Goal: Find specific page/section: Find specific page/section

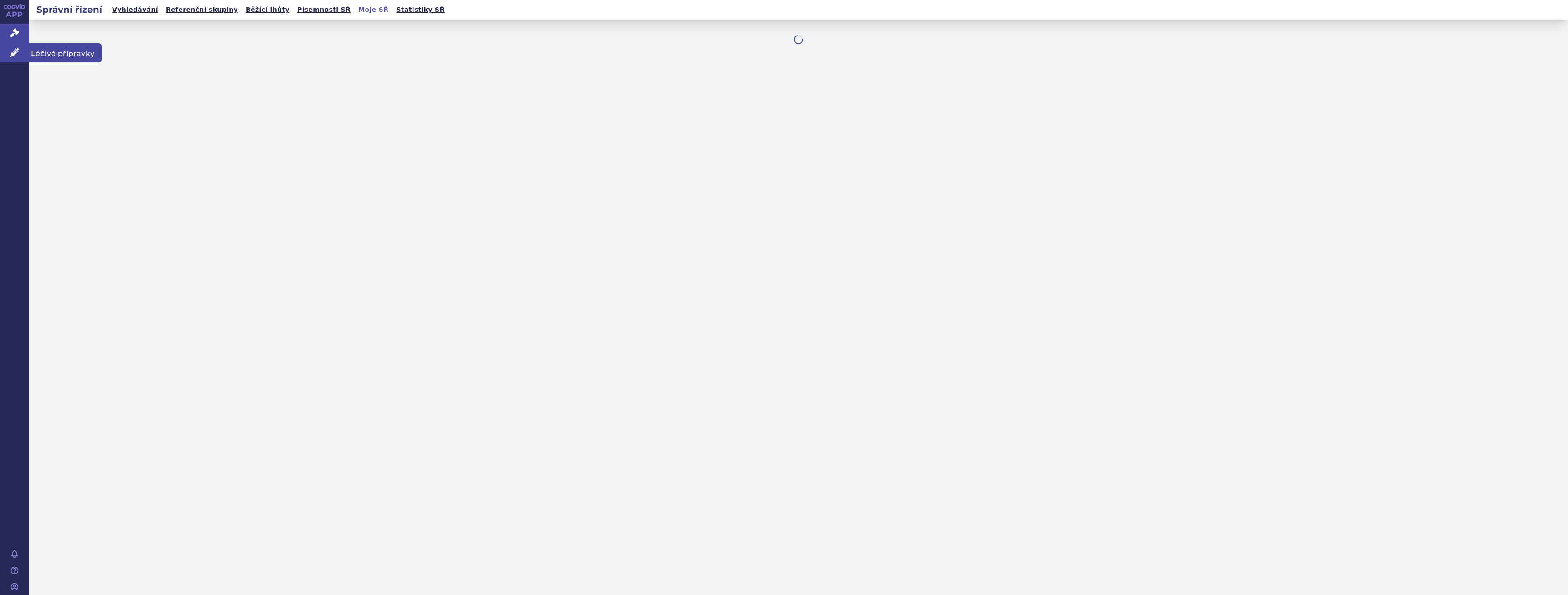
click at [21, 54] on link "Léčivé přípravky" at bounding box center [14, 52] width 29 height 19
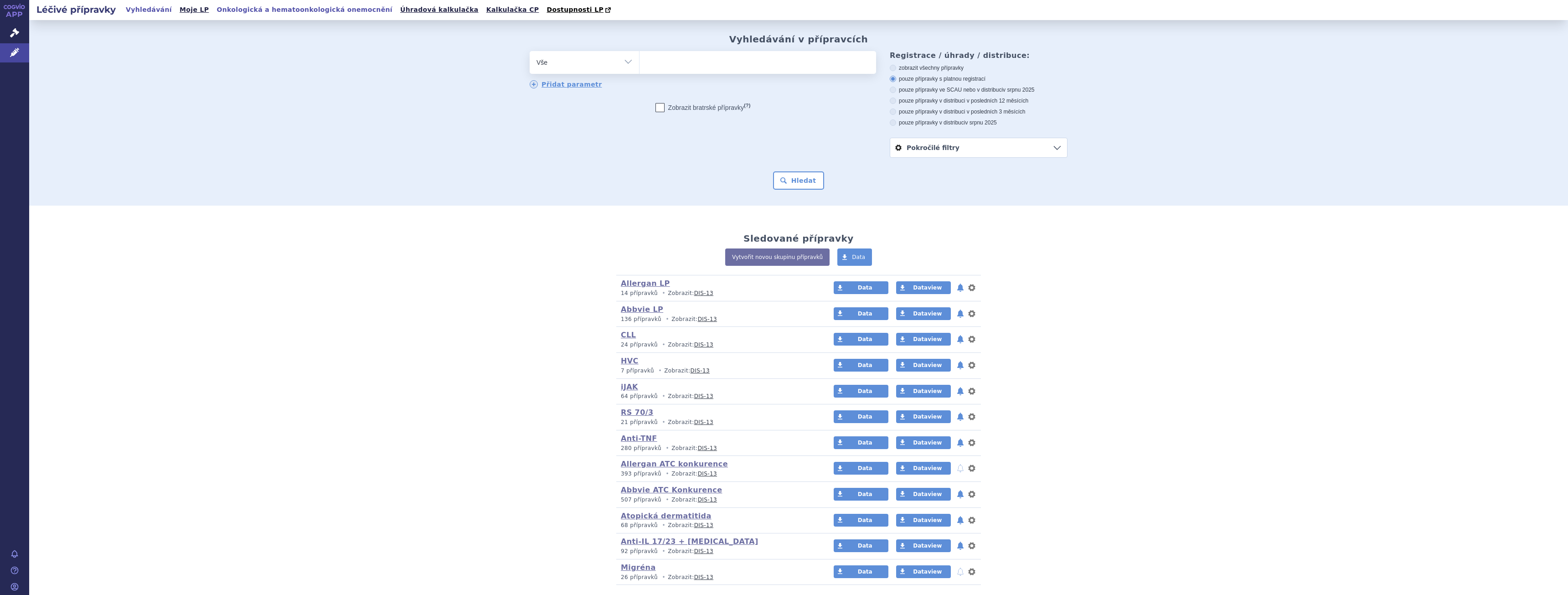
click at [236, 10] on link "Onkologická a hematoonkologická onemocnění" at bounding box center [304, 9] width 181 height 12
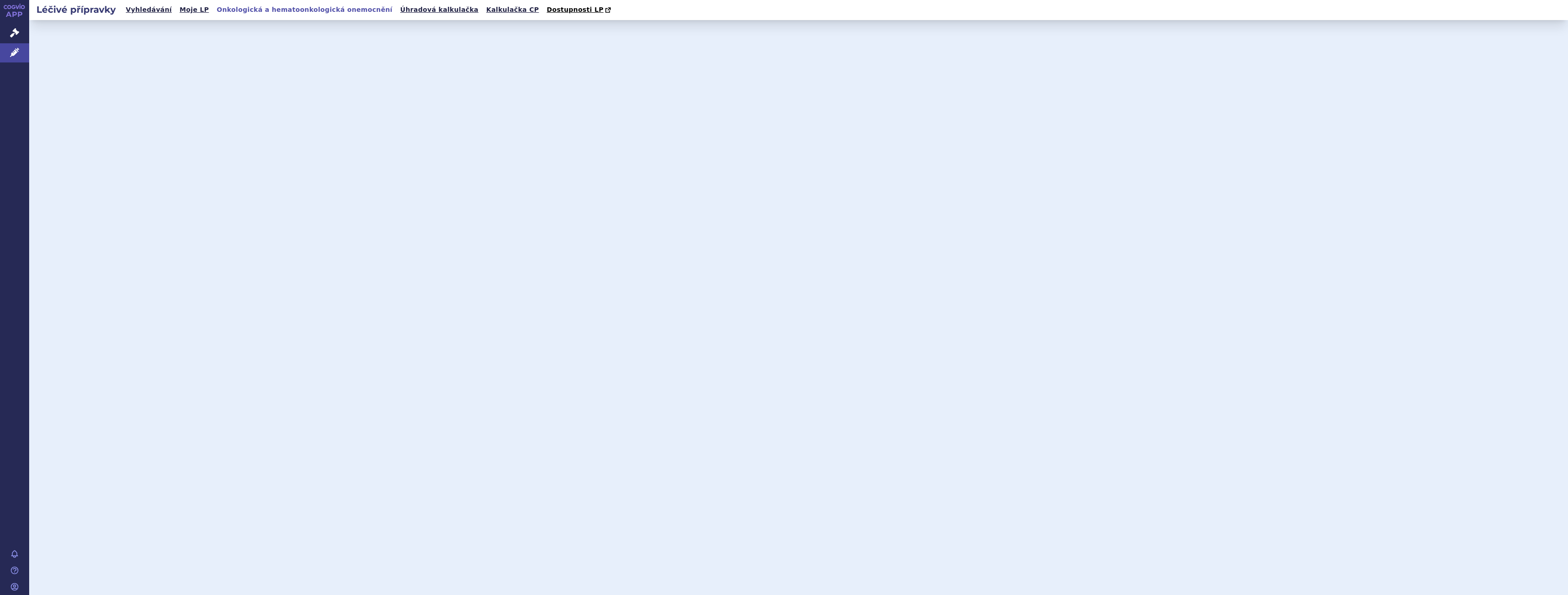
click at [320, 11] on link "Onkologická a hematoonkologická onemocnění" at bounding box center [304, 9] width 181 height 12
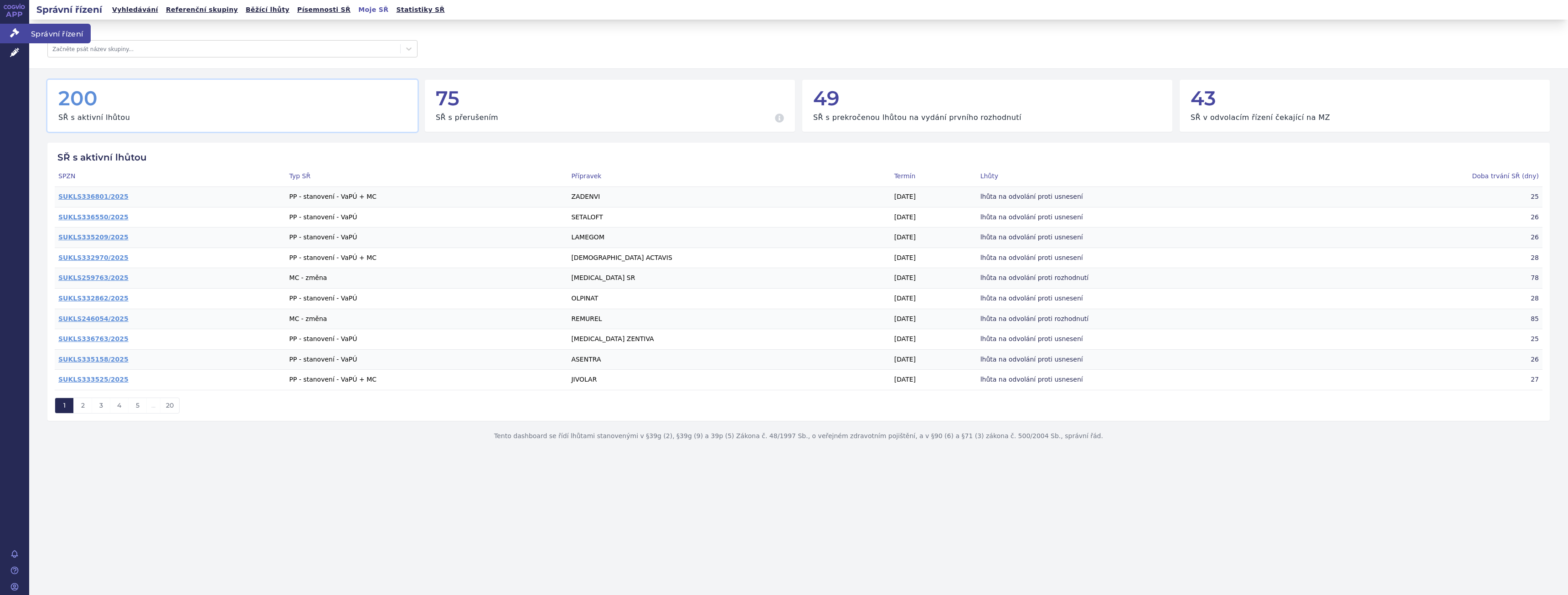
click at [18, 28] on icon at bounding box center [14, 33] width 9 height 9
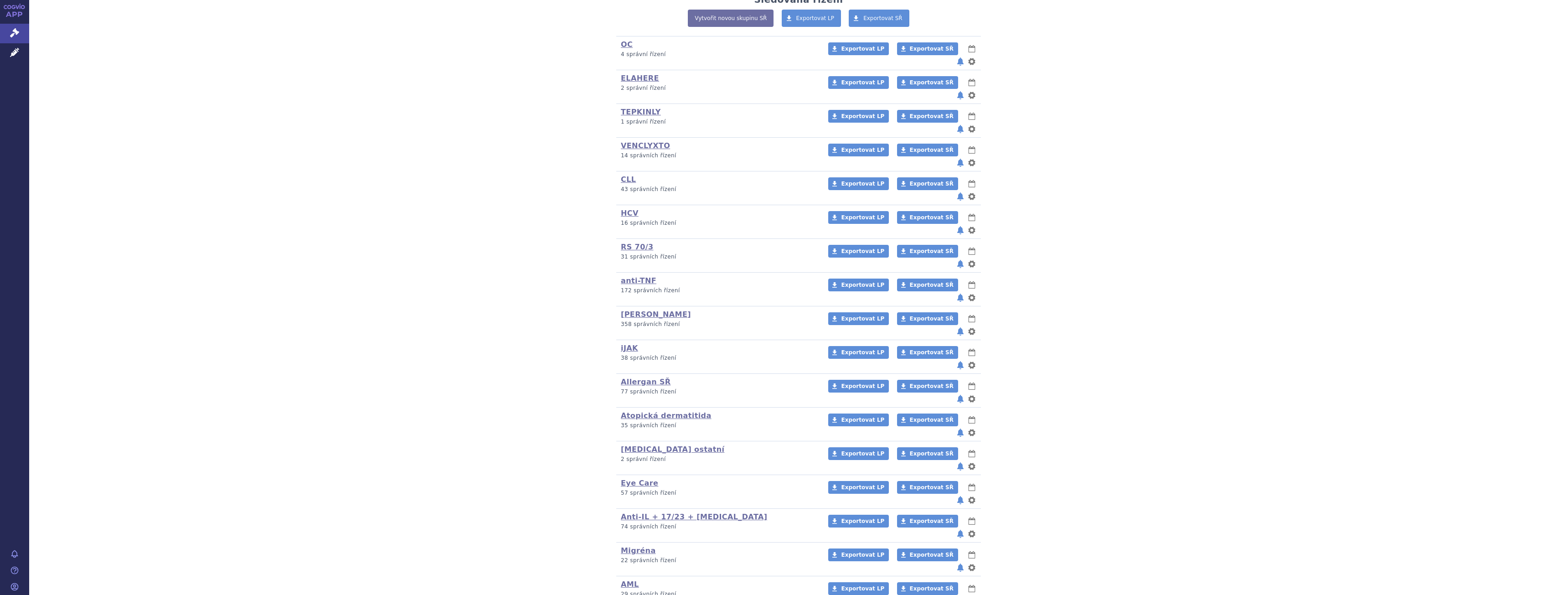
scroll to position [217, 0]
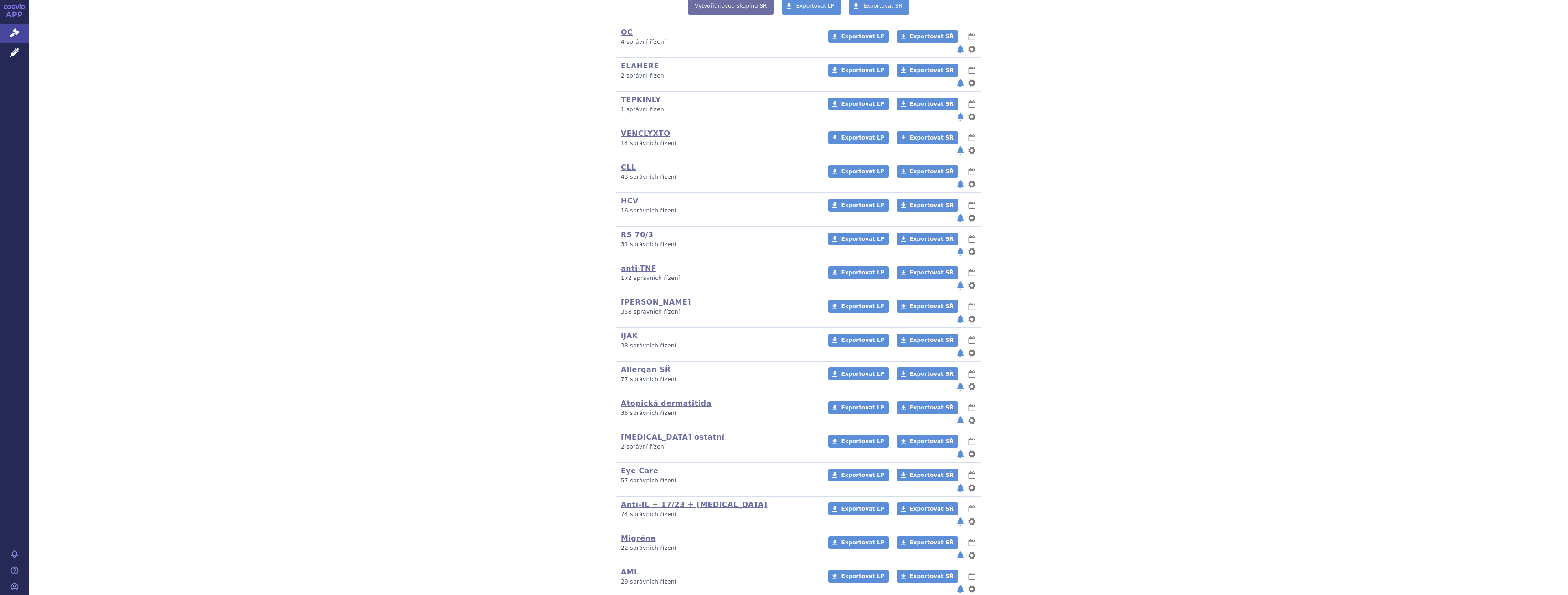
click at [630, 594] on link "[MEDICAL_DATA]" at bounding box center [656, 606] width 71 height 8
